Goal: Feedback & Contribution: Leave review/rating

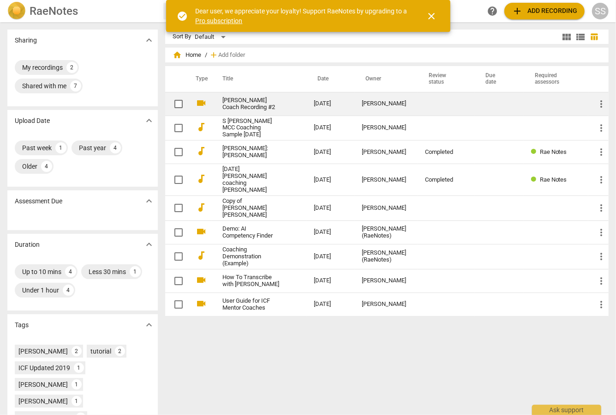
click at [241, 103] on link "[PERSON_NAME] Coach Recording #2" at bounding box center [252, 104] width 58 height 14
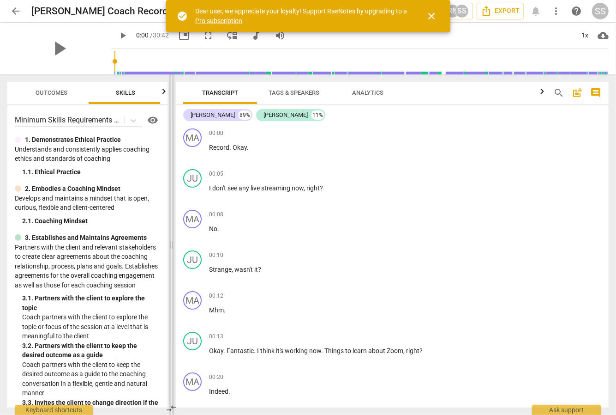
drag, startPoint x: 309, startPoint y: 109, endPoint x: 173, endPoint y: 128, distance: 138.0
click at [173, 128] on span at bounding box center [172, 244] width 6 height 340
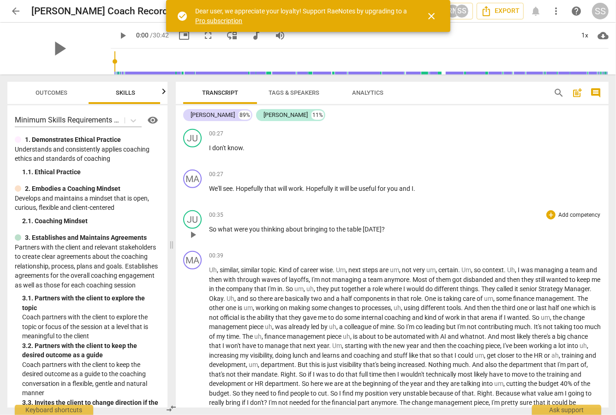
scroll to position [368, 0]
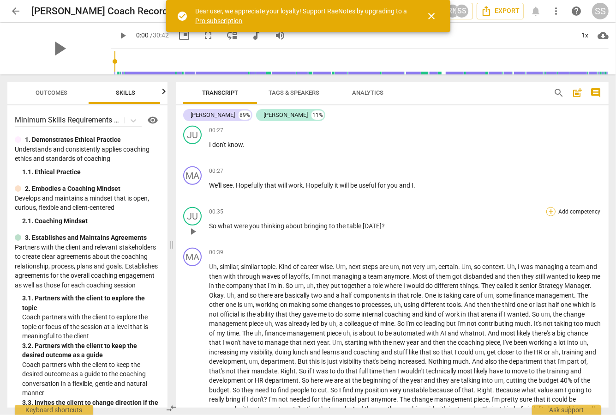
click at [547, 210] on div "+" at bounding box center [551, 211] width 9 height 9
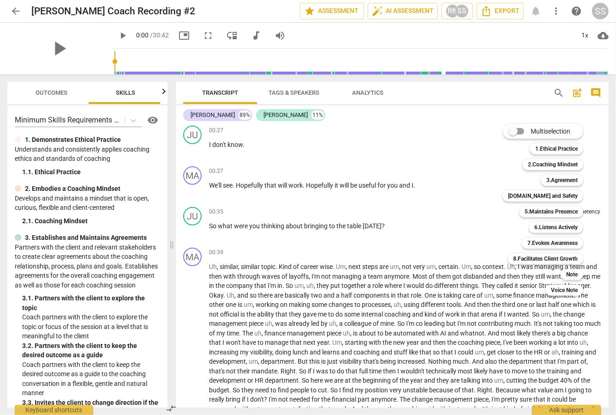
click at [365, 223] on div at bounding box center [308, 207] width 616 height 415
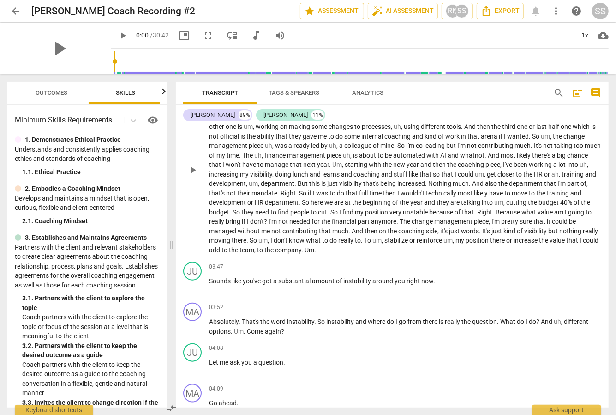
scroll to position [549, 0]
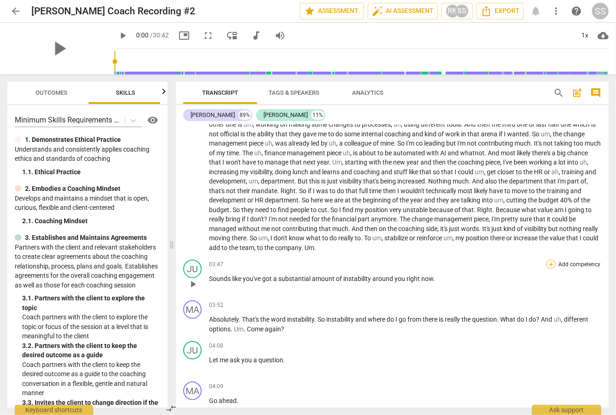
click at [547, 259] on div "+" at bounding box center [551, 263] width 9 height 9
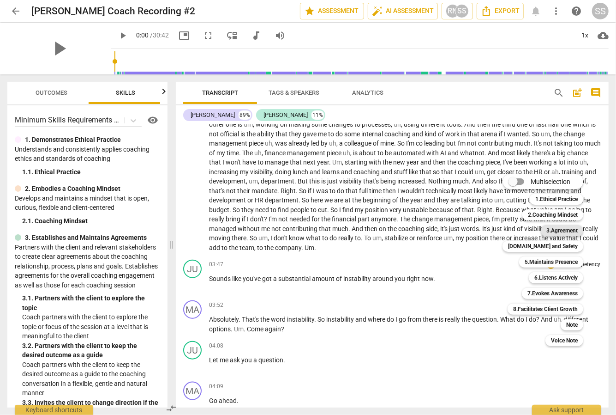
click at [564, 232] on b "3.Agreement" at bounding box center [562, 230] width 31 height 11
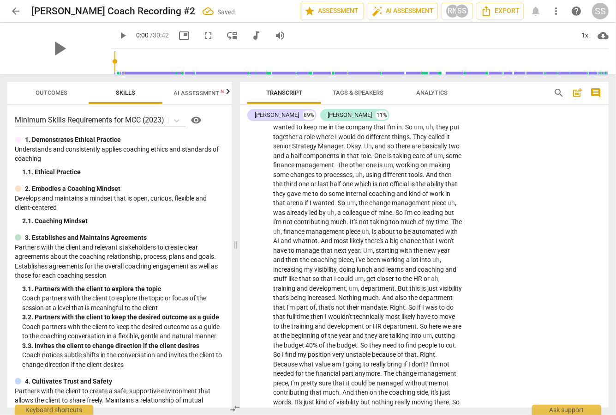
scroll to position [847, 0]
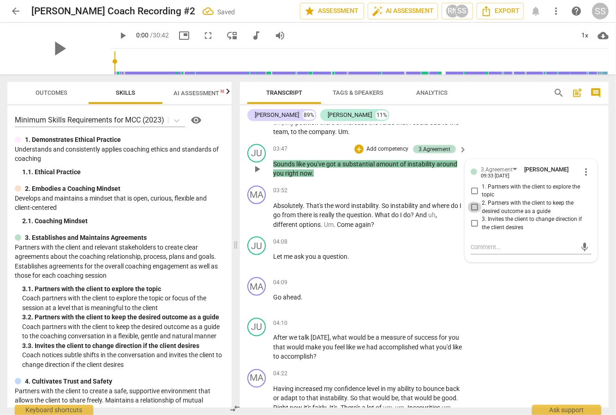
click at [475, 213] on input "2. Partners with the client to keep the desired outcome as a guide" at bounding box center [474, 207] width 15 height 11
checkbox input "true"
click at [473, 196] on input "1. Partners with the client to explore the topic" at bounding box center [474, 190] width 15 height 11
checkbox input "true"
click at [472, 213] on input "2. Partners with the client to keep the desired outcome as a guide" at bounding box center [474, 207] width 15 height 11
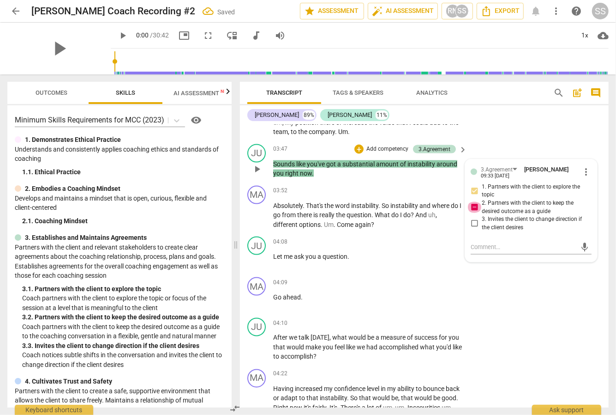
click at [472, 213] on input "2. Partners with the client to keep the desired outcome as a guide" at bounding box center [474, 207] width 15 height 11
checkbox input "false"
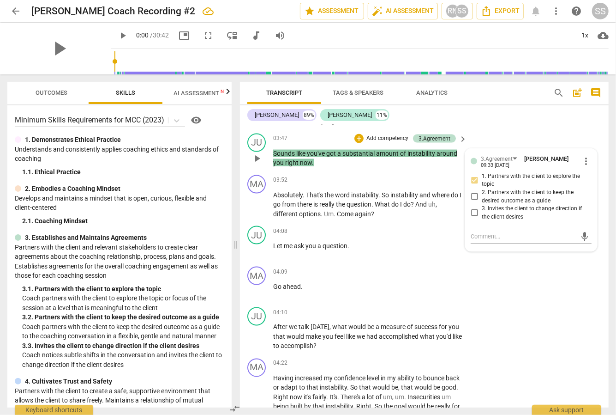
scroll to position [859, 0]
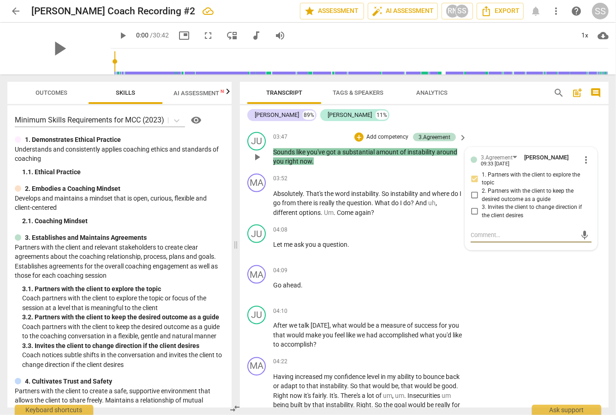
click at [471, 239] on textarea at bounding box center [524, 234] width 106 height 9
type textarea "T"
type textarea "Th"
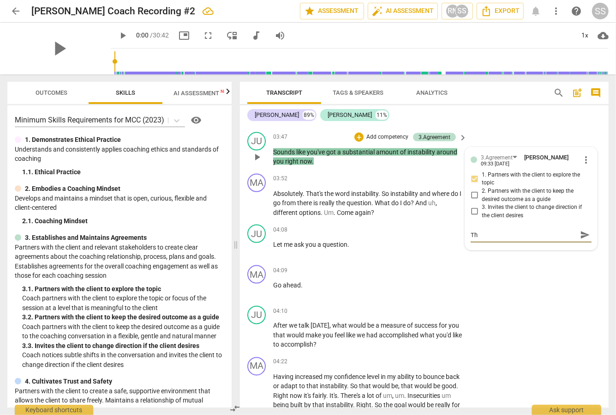
type textarea "Thi"
type textarea "This"
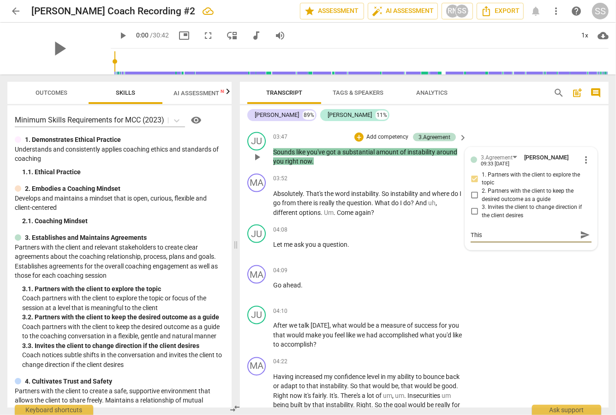
type textarea "This"
type textarea "This i"
type textarea "This is"
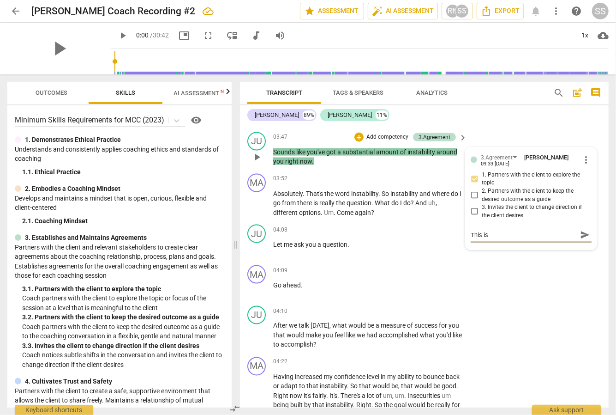
type textarea "This is"
type textarea "This is s"
type textarea "This is su"
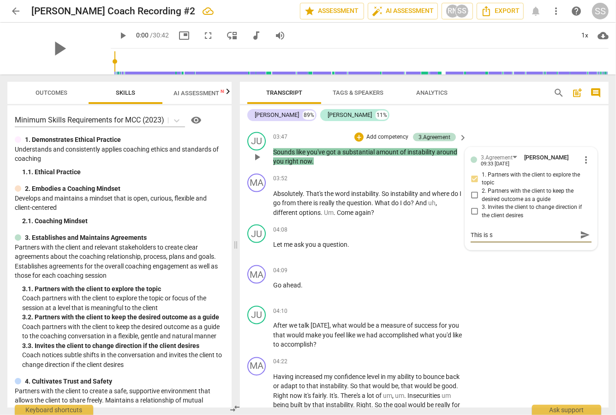
type textarea "This is su"
type textarea "This is suf"
type textarea "This is suff"
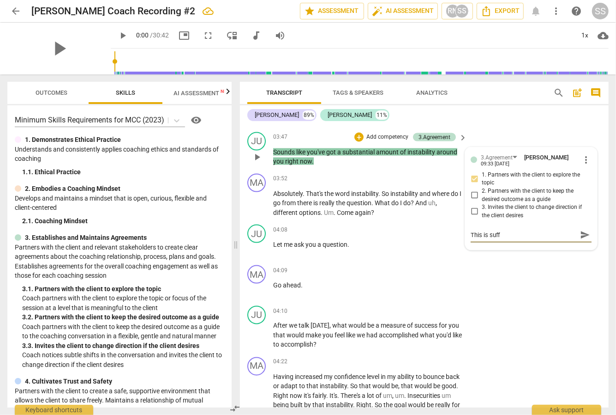
type textarea "This is suffi"
type textarea "This is suffic"
type textarea "This is suffici"
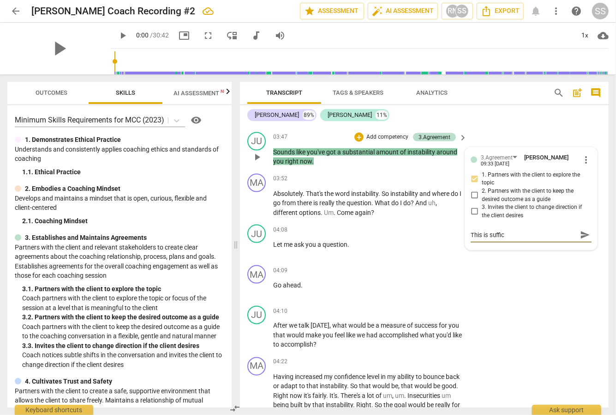
type textarea "This is suffici"
type textarea "This is sufficie"
type textarea "This is sufficien"
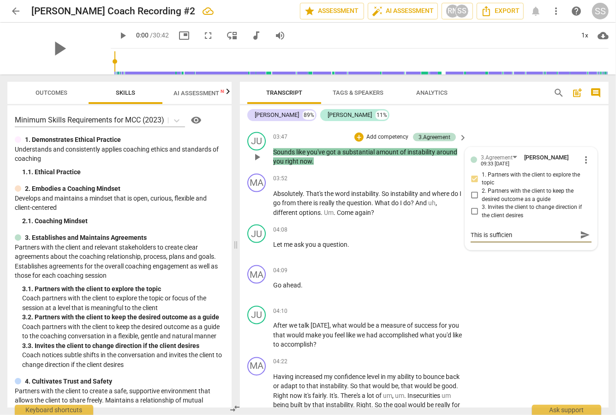
type textarea "This is sufficient"
type textarea "This is sufficient."
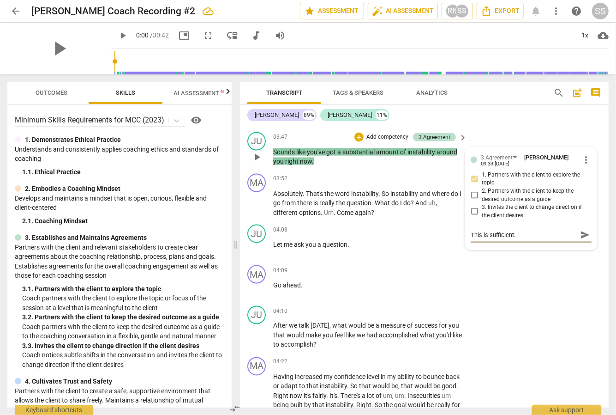
type textarea "This is sufficient."
type textarea "This is sufficient. T"
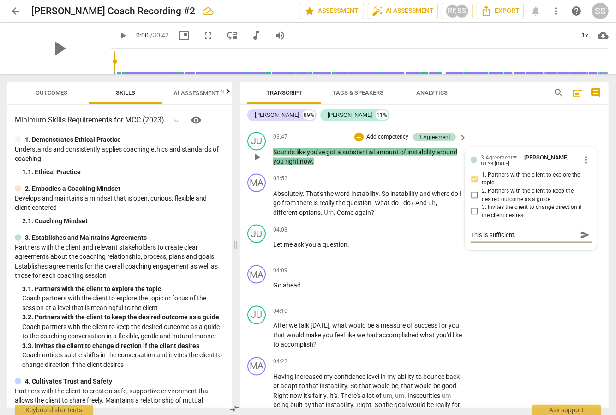
type textarea "This is sufficient. To"
type textarea "This is sufficient. To m"
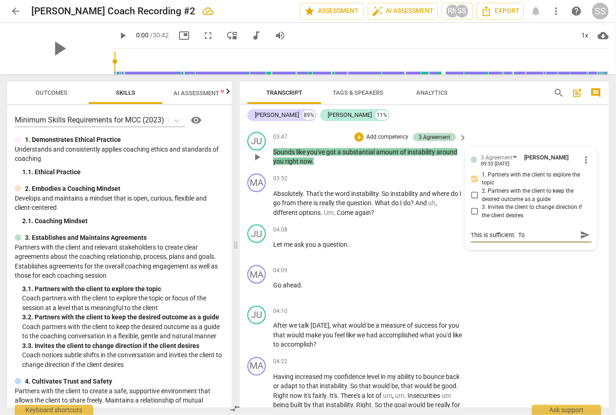
type textarea "This is sufficient. To m"
type textarea "This is sufficient. To ma"
type textarea "This is sufficient. To mak"
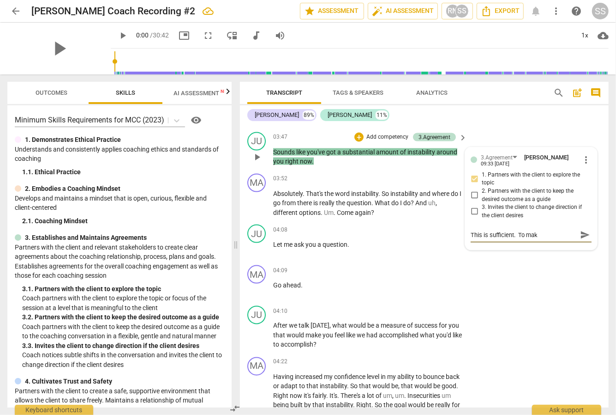
type textarea "This is sufficient. To make"
type textarea "This is sufficient. To make i"
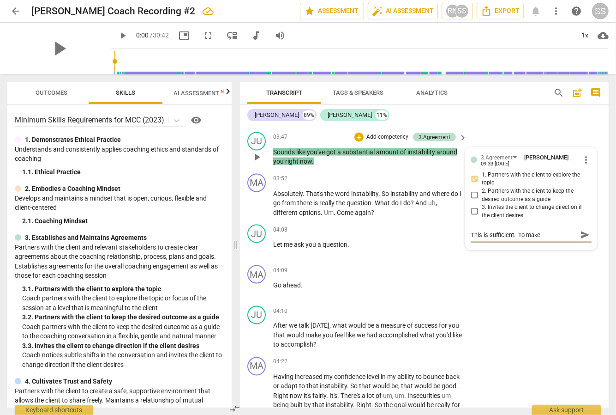
type textarea "This is sufficient. To make i"
type textarea "This is sufficient. To make it"
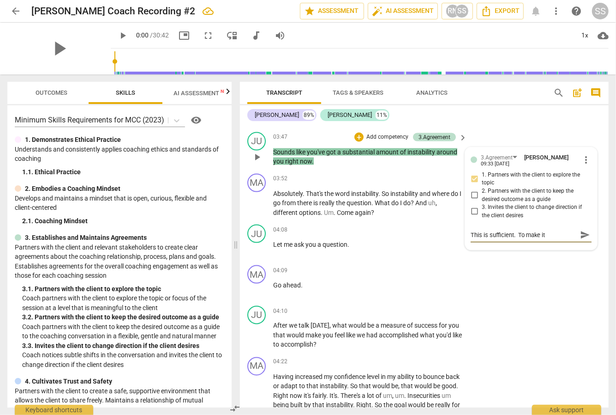
type textarea "This is sufficient. To make it p"
type textarea "This is sufficient. To make it pr"
type textarea "This is sufficient. To make it pro"
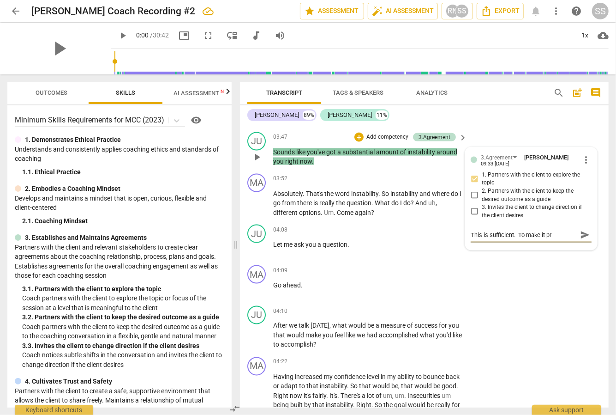
type textarea "This is sufficient. To make it pro"
type textarea "This is sufficient. To make it prof"
type textarea "This is sufficient. To make it profi"
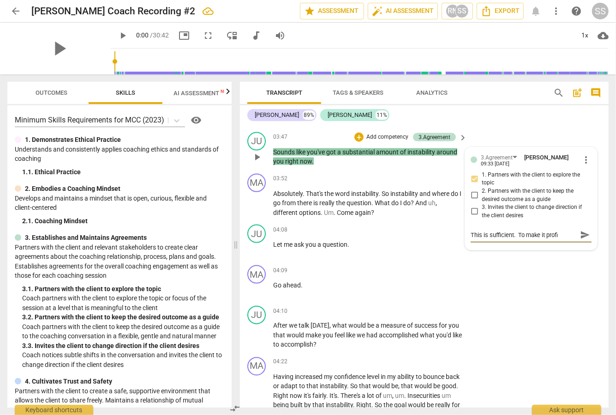
type textarea "This is sufficient. To make it profic"
type textarea "This is sufficient. To make it profici"
type textarea "This is sufficient. To make it proficie"
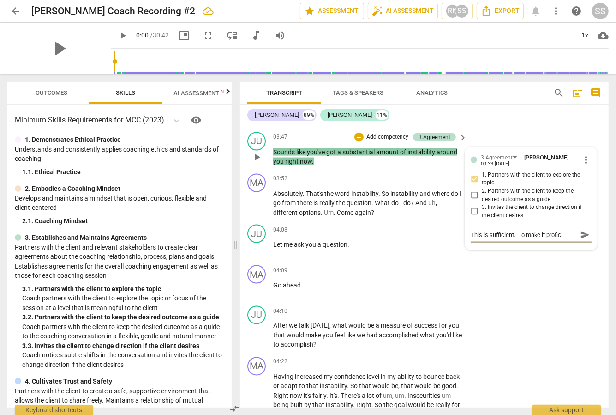
type textarea "This is sufficient. To make it proficie"
type textarea "This is sufficient. To make it proficien"
type textarea "This is sufficient. To make it proficient"
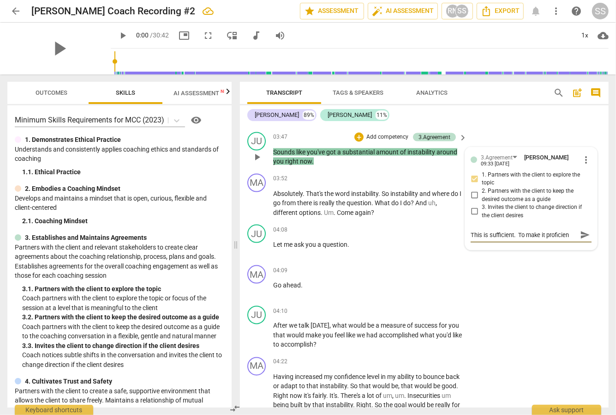
type textarea "This is sufficient. To make it proficient"
type textarea "This is sufficient. To make it proficient,"
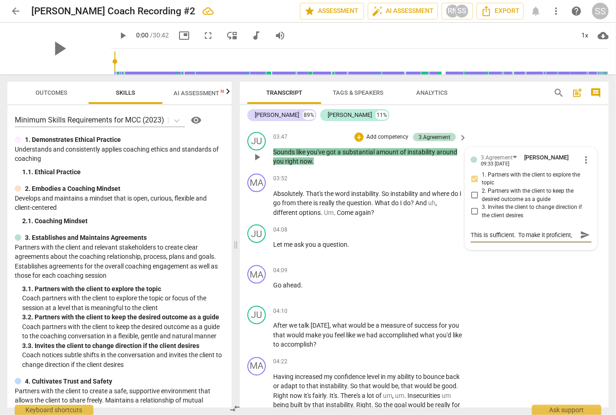
type textarea "This is sufficient. To make it proficient, t"
type textarea "This is sufficient. To make it proficient, th"
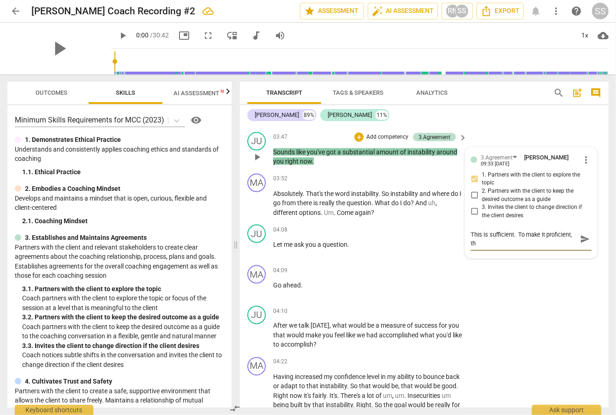
type textarea "This is sufficient. To make it proficient, the"
type textarea "This is sufficient. To make it proficient, ther"
type textarea "This is sufficient. To make it proficient, there"
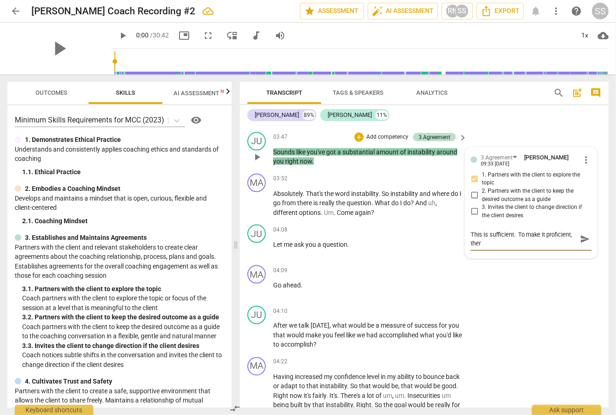
type textarea "This is sufficient. To make it proficient, there"
type textarea "This is sufficient. To make it proficient, there w"
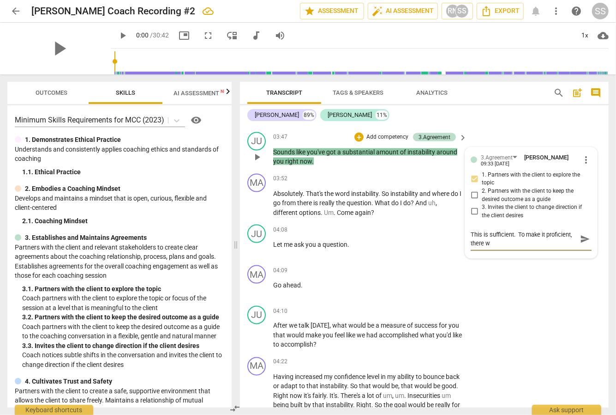
type textarea "This is sufficient. To make it proficient, there we"
type textarea "This is sufficient. To make it proficient, there wer"
type textarea "This is sufficient. To make it proficient, there we"
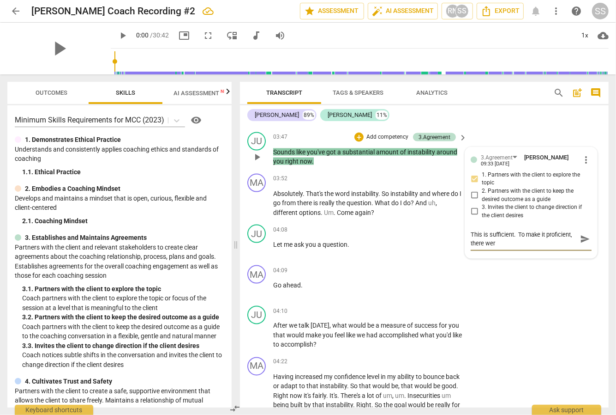
type textarea "This is sufficient. To make it proficient, there we"
type textarea "This is sufficient. To make it proficient, there w"
type textarea "This is sufficient. To make it proficient, there wo"
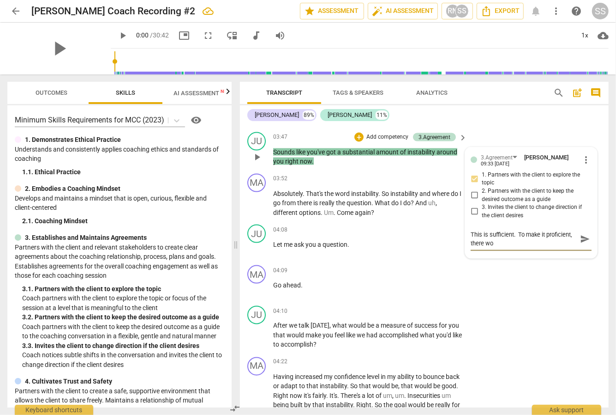
type textarea "This is sufficient. To make it proficient, there wou"
type textarea "This is sufficient. To make it proficient, there woul"
type textarea "This is sufficient. To make it proficient, there would"
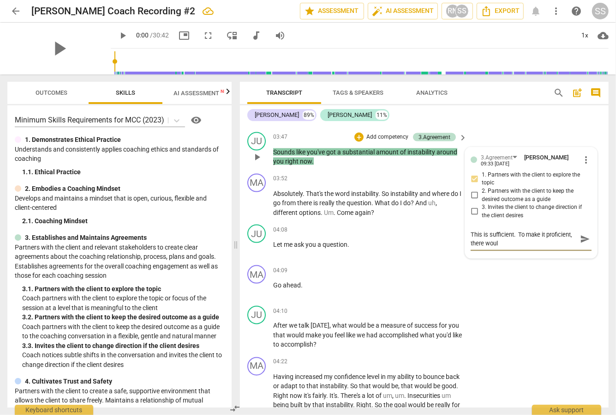
type textarea "This is sufficient. To make it proficient, there would"
type textarea "This is sufficient. To make it proficient, there would b"
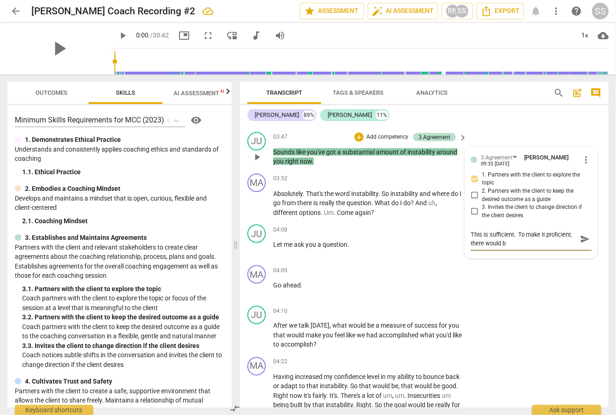
type textarea "This is sufficient. To make it proficient, there would be"
type textarea "This is sufficient. To make it proficient, there would be m"
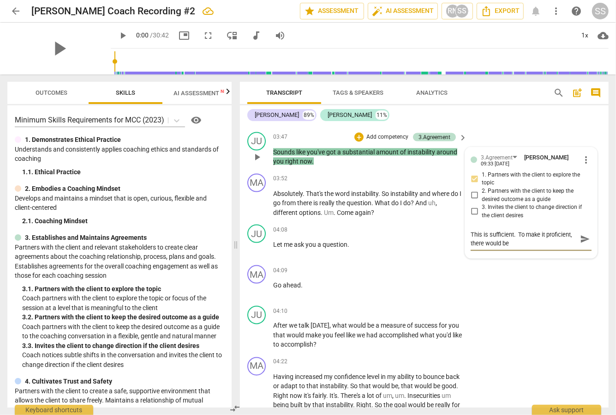
type textarea "This is sufficient. To make it proficient, there would be m"
type textarea "This is sufficient. To make it proficient, there would be mo"
type textarea "This is sufficient. To make it proficient, there would be mor"
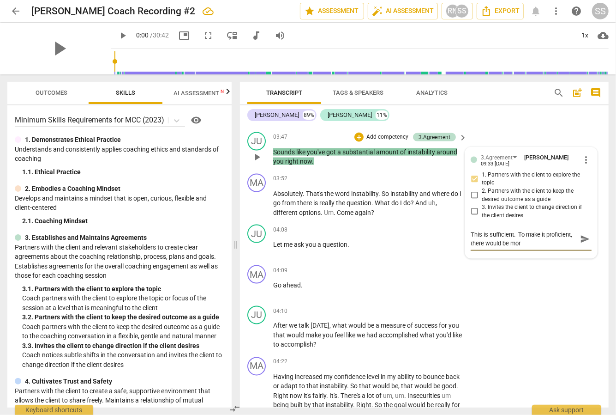
type textarea "This is sufficient. To make it proficient, there would be more"
type textarea "This is sufficient. To make it proficient, there would be more d"
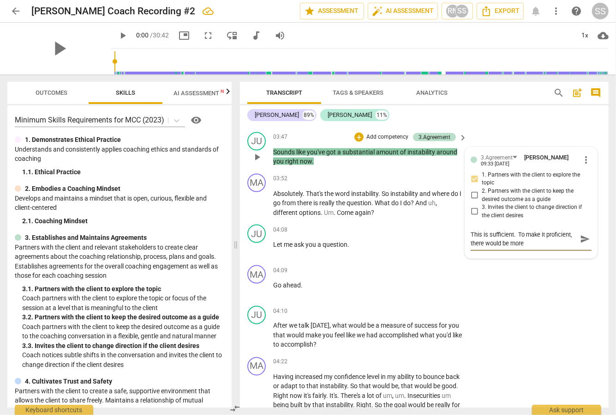
type textarea "This is sufficient. To make it proficient, there would be more d"
type textarea "This is sufficient. To make it proficient, there would be more di"
type textarea "This is sufficient. To make it proficient, there would be more dir"
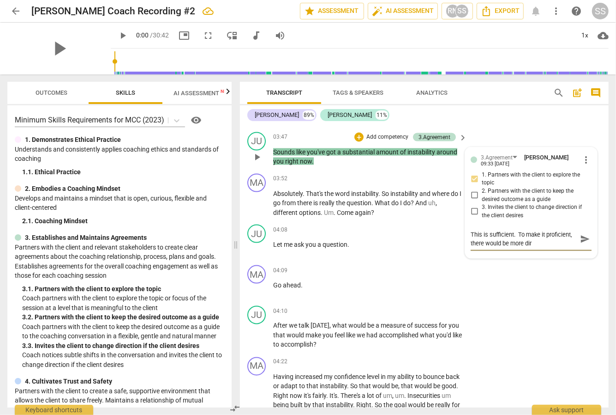
type textarea "This is sufficient. To make it proficient, there would be more dire"
type textarea "This is sufficient. To make it proficient, there would be more direc"
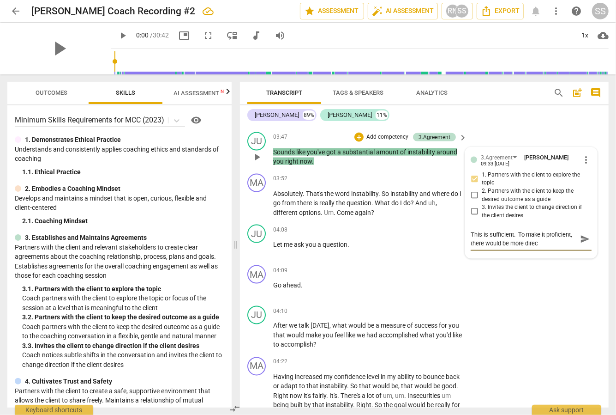
type textarea "This is sufficient. To make it proficient, there would be more direct"
type textarea "This is sufficient. To make it proficient, there would be more direct c"
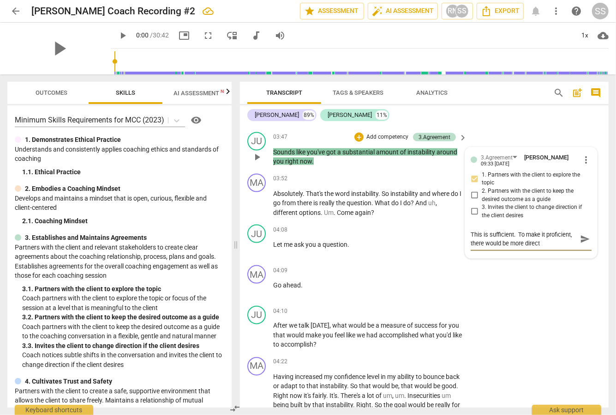
type textarea "This is sufficient. To make it proficient, there would be more direct c"
type textarea "This is sufficient. To make it proficient, there would be more direct co"
type textarea "This is sufficient. To make it proficient, there would be more direct com"
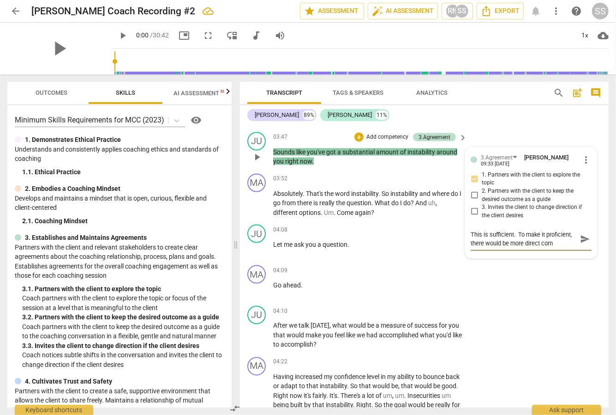
type textarea "This is sufficient. To make it proficient, there would be more direct comm"
type textarea "This is sufficient. To make it proficient, there would be more direct comme"
type textarea "This is sufficient. To make it proficient, there would be more direct commen"
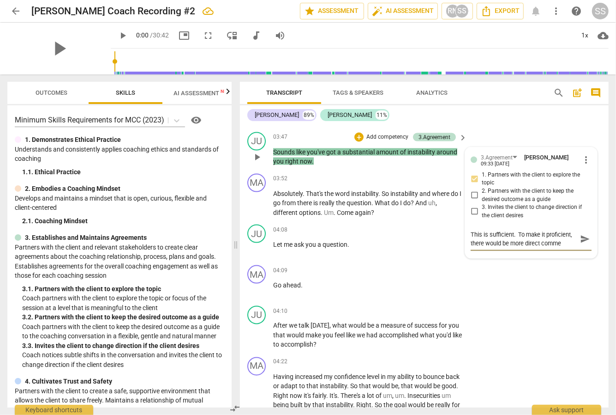
type textarea "This is sufficient. To make it proficient, there would be more direct commen"
type textarea "This is sufficient. To make it proficient, there would be more direct comment"
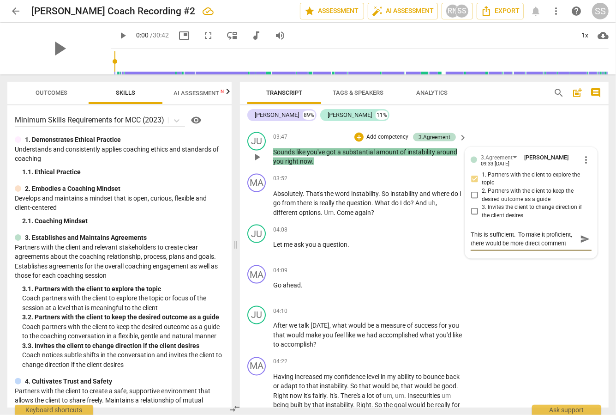
type textarea "This is sufficient. To make it proficient, there would be more direct comment s"
type textarea "This is sufficient. To make it proficient, there would be more direct comment su"
type textarea "This is sufficient. To make it proficient, there would be more direct comment s…"
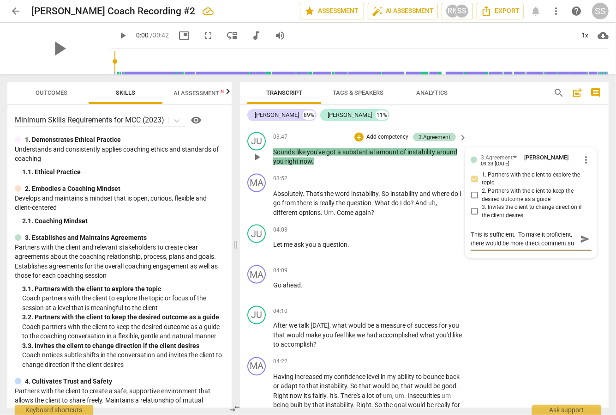
type textarea "This is sufficient. To make it proficient, there would be more direct comment s…"
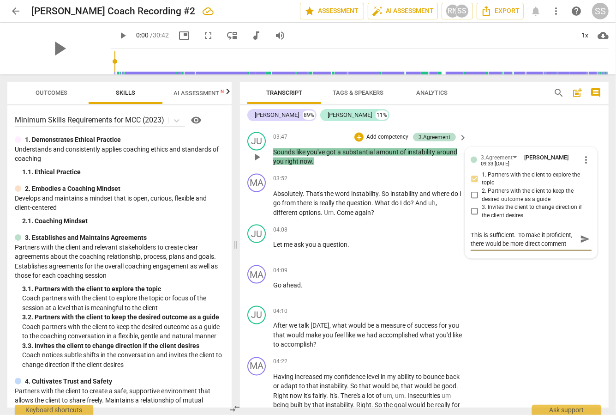
type textarea "This is sufficient. To make it proficient, there would be more direct comment s…"
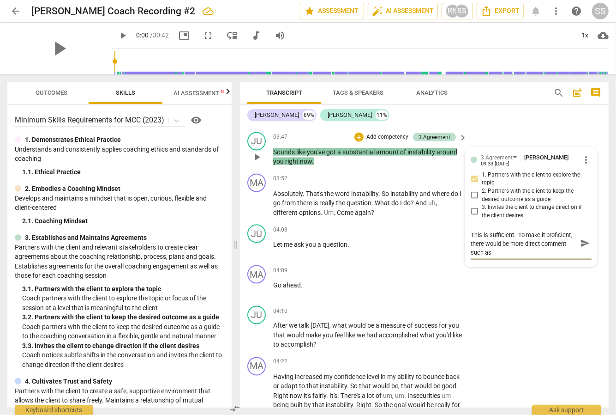
type textarea "This is sufficient. To make it proficient, there would be more direct comment s…"
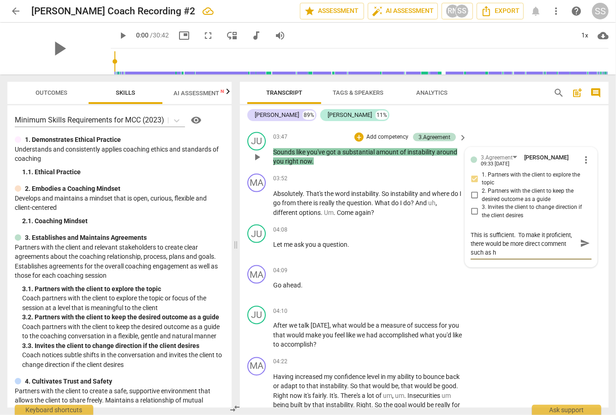
type textarea "This is sufficient. To make it proficient, there would be more direct comment s…"
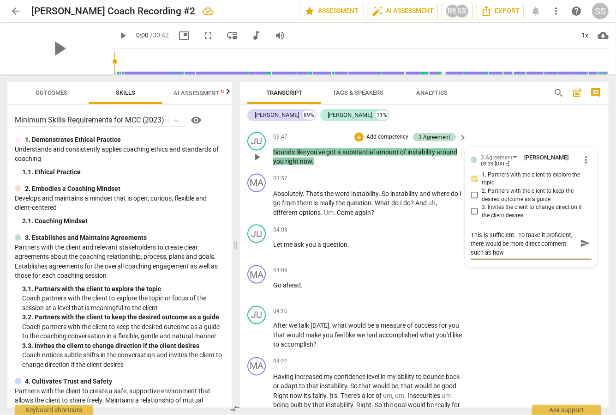
type textarea "This is sufficient. To make it proficient, there would be more direct comment s…"
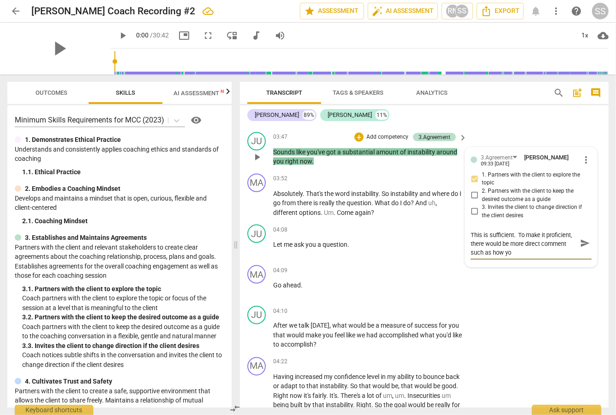
type textarea "This is sufficient. To make it proficient, there would be more direct comment s…"
click at [581, 248] on span "send" at bounding box center [585, 243] width 10 height 10
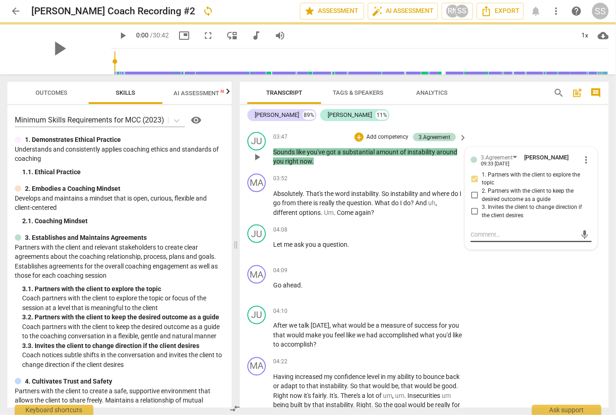
scroll to position [0, 0]
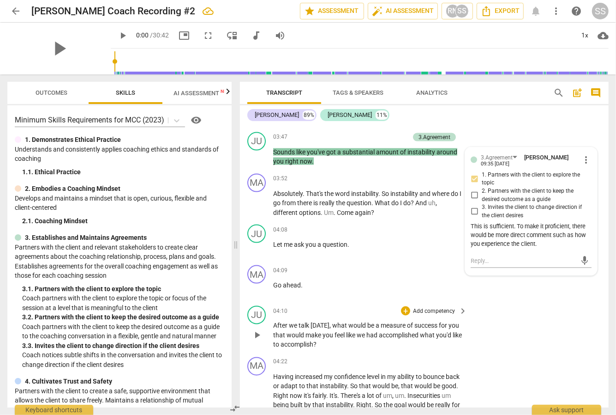
click at [433, 314] on p "Add competency" at bounding box center [434, 311] width 44 height 8
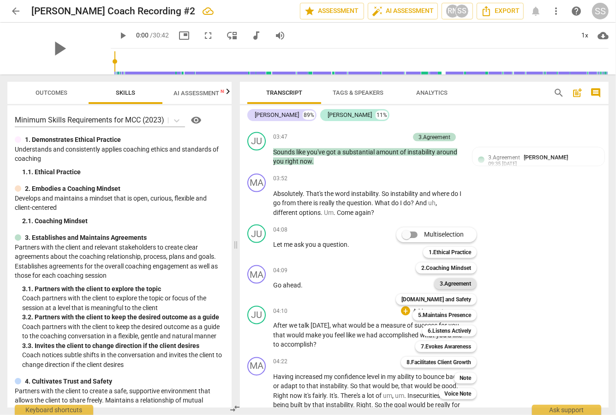
click at [453, 283] on b "3.Agreement" at bounding box center [455, 283] width 31 height 11
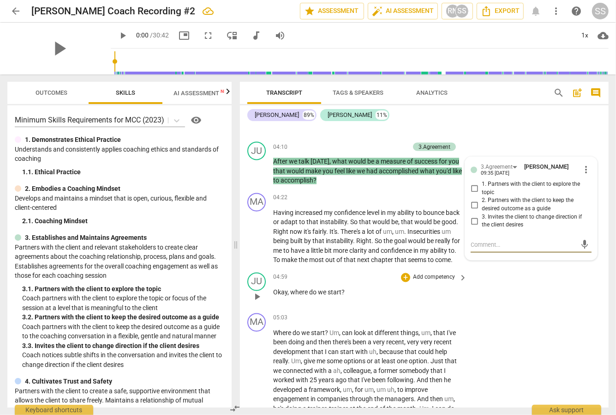
scroll to position [1023, 0]
click at [474, 210] on input "2. Partners with the client to keep the desired outcome as a guide" at bounding box center [474, 204] width 15 height 11
click at [471, 249] on textarea at bounding box center [524, 244] width 106 height 9
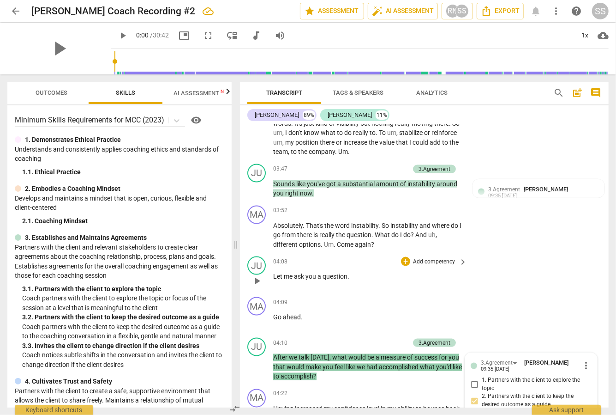
scroll to position [829, 0]
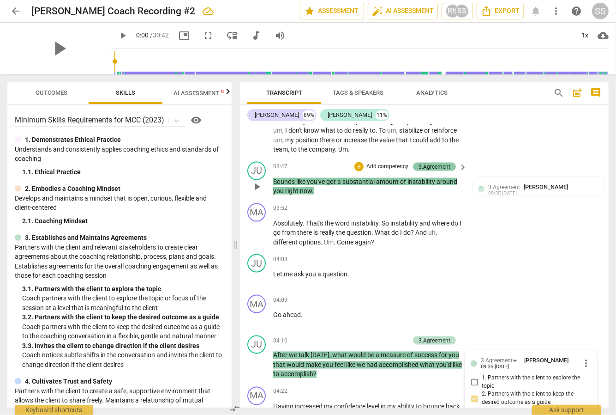
click at [438, 167] on div "3.Agreement" at bounding box center [435, 167] width 32 height 8
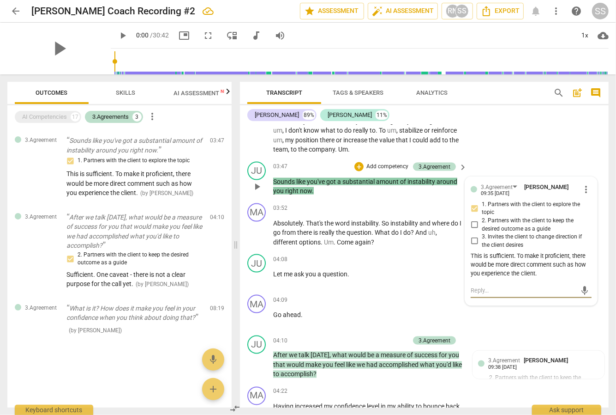
click at [471, 295] on textarea at bounding box center [524, 290] width 106 height 9
click at [421, 261] on p "Add competency" at bounding box center [434, 259] width 44 height 8
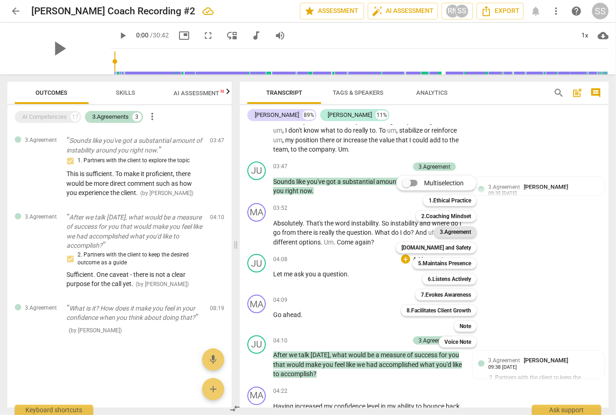
click at [466, 231] on b "3.Agreement" at bounding box center [455, 231] width 31 height 11
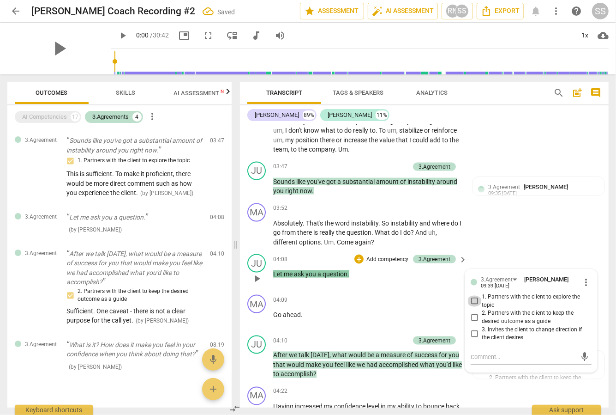
click at [474, 307] on input "1. Partners with the client to explore the topic" at bounding box center [474, 301] width 15 height 11
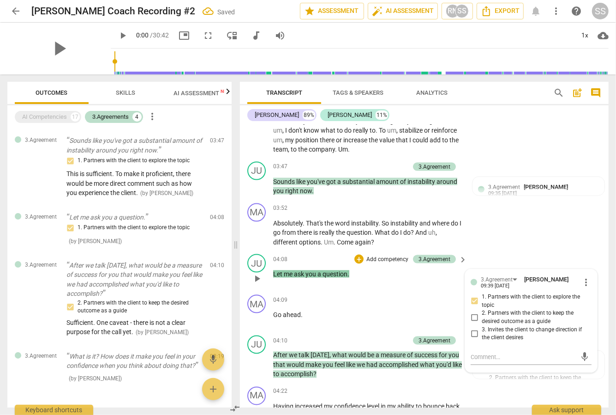
click at [474, 307] on input "1. Partners with the client to explore the topic" at bounding box center [474, 301] width 15 height 11
click at [471, 362] on textarea at bounding box center [524, 357] width 106 height 9
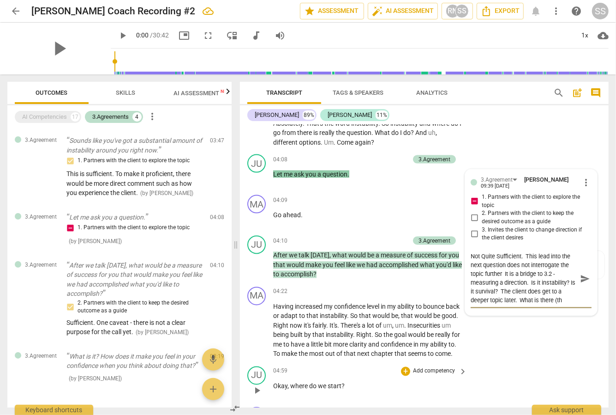
scroll to position [17, 0]
